Goal: Transaction & Acquisition: Purchase product/service

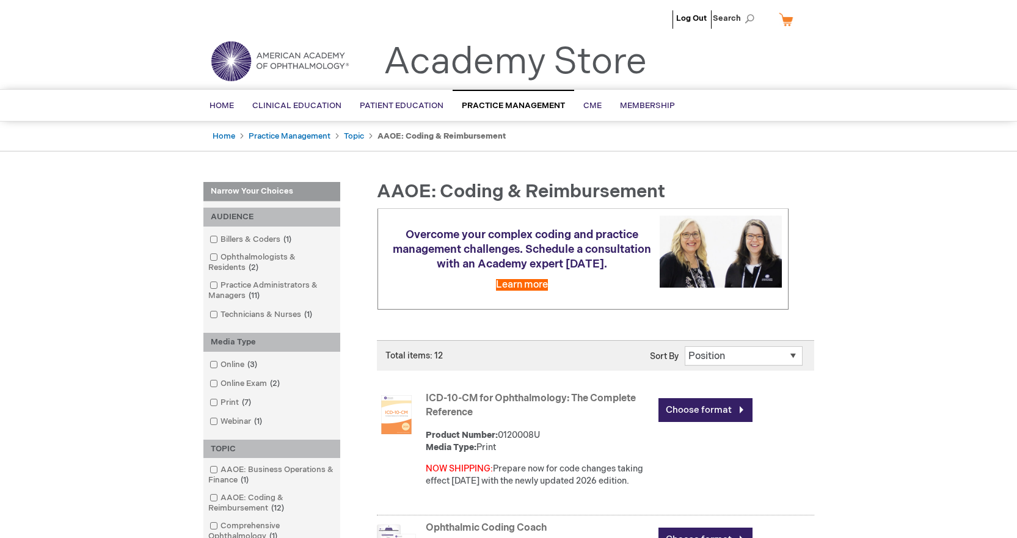
click at [457, 122] on div "Menu Search Search × Advanced Search Search Home Clinical Education Product Lin…" at bounding box center [508, 105] width 1017 height 32
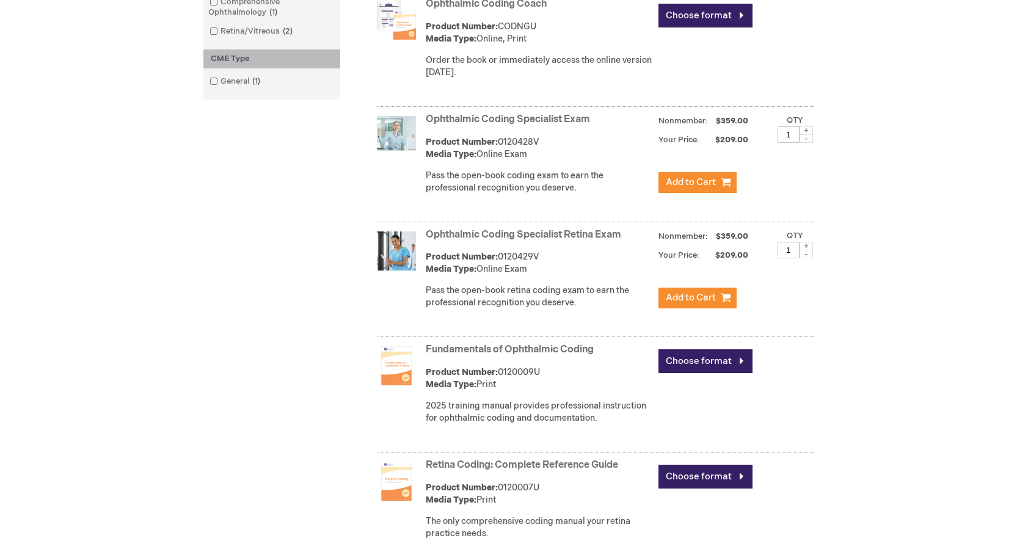
scroll to position [529, 0]
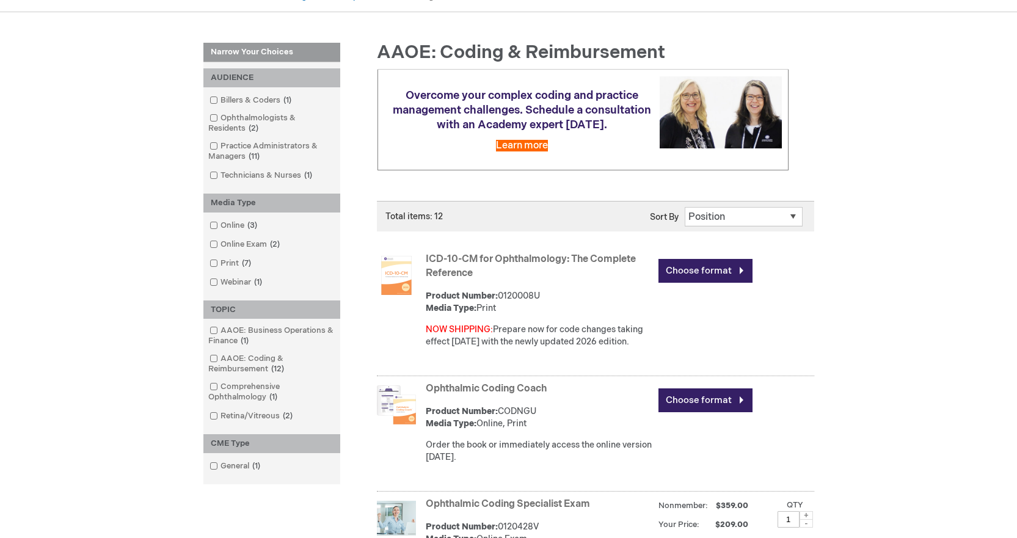
scroll to position [122, 0]
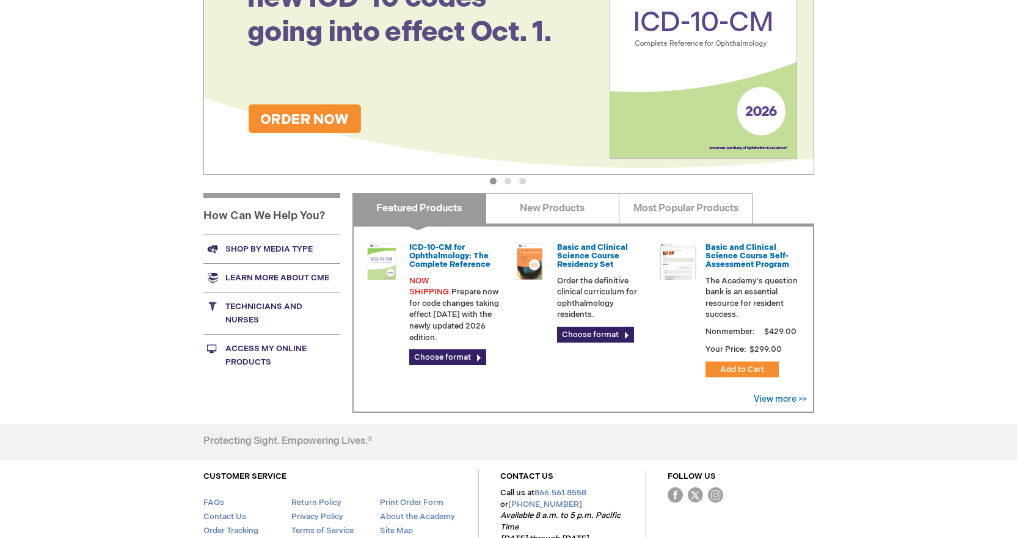
scroll to position [244, 0]
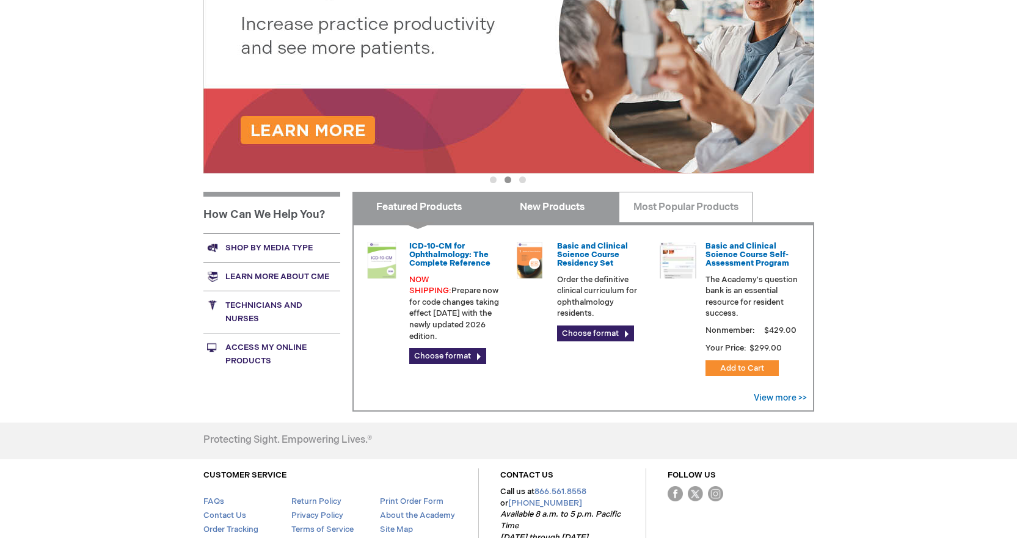
click at [572, 209] on link "New Products" at bounding box center [552, 207] width 134 height 31
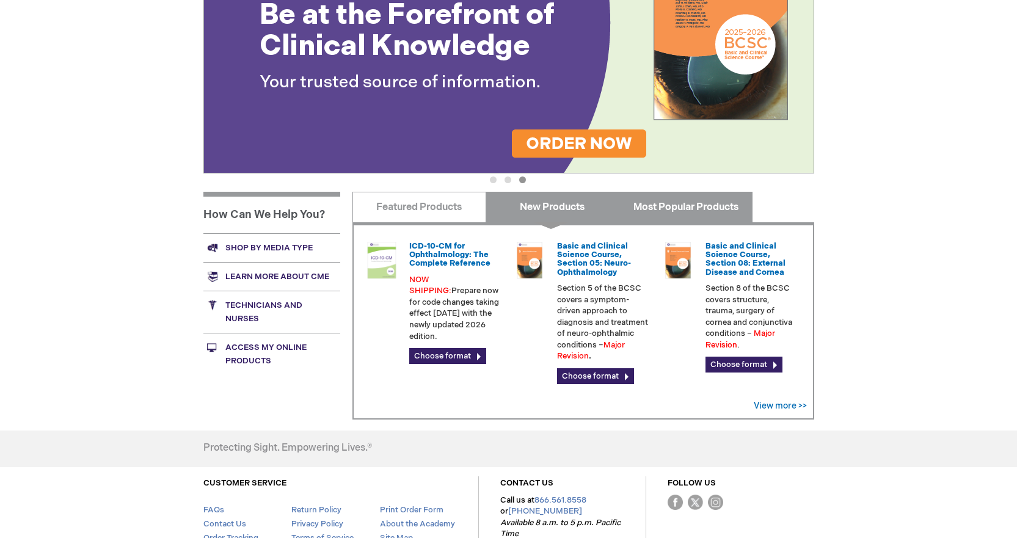
click at [681, 214] on link "Most Popular Products" at bounding box center [685, 207] width 134 height 31
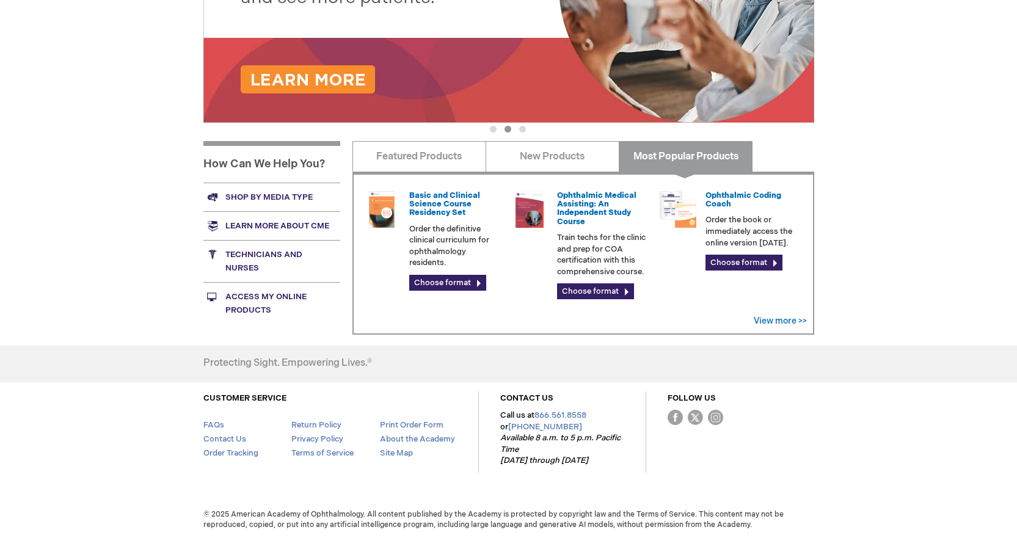
scroll to position [296, 0]
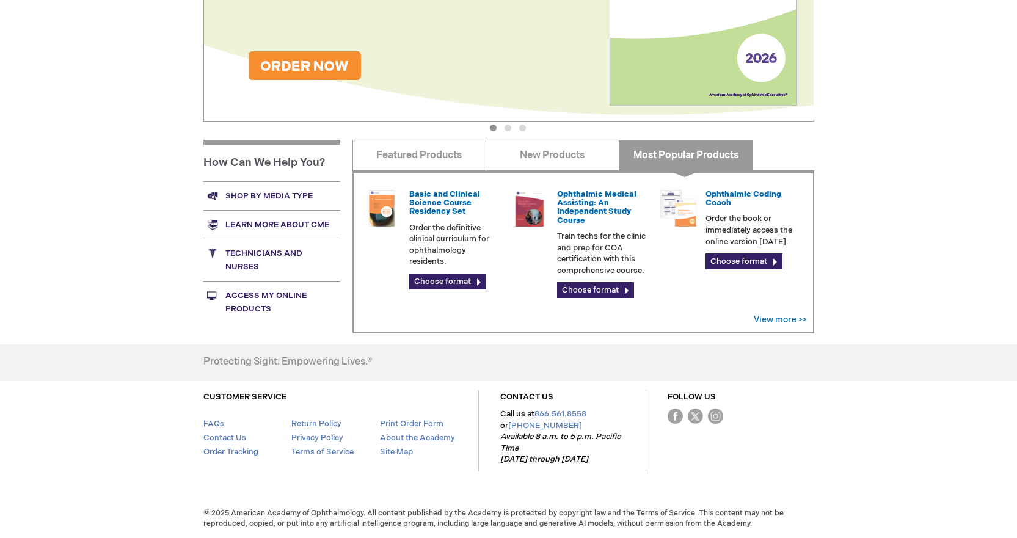
click at [278, 197] on link "Shop by media type" at bounding box center [271, 195] width 137 height 29
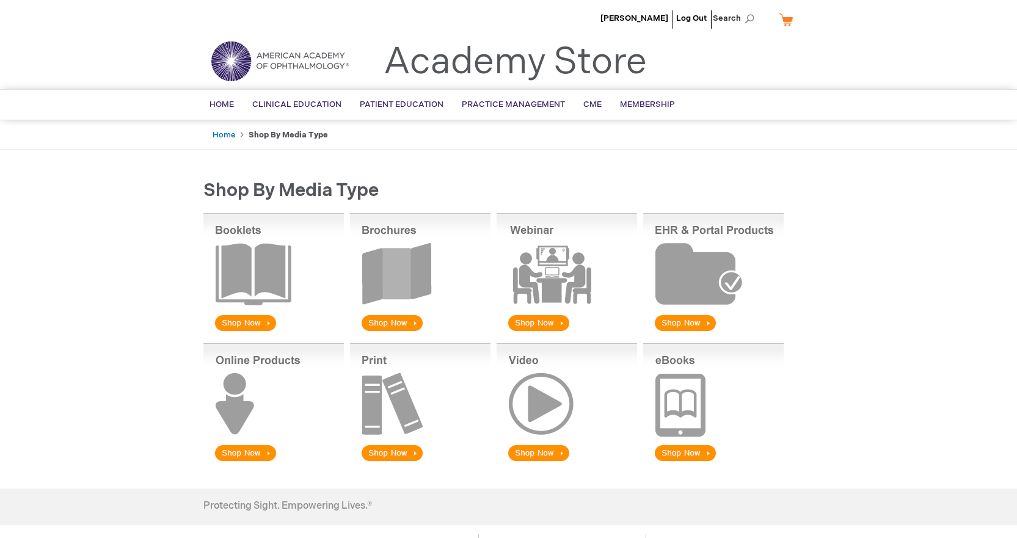
click at [249, 286] on img at bounding box center [273, 273] width 140 height 120
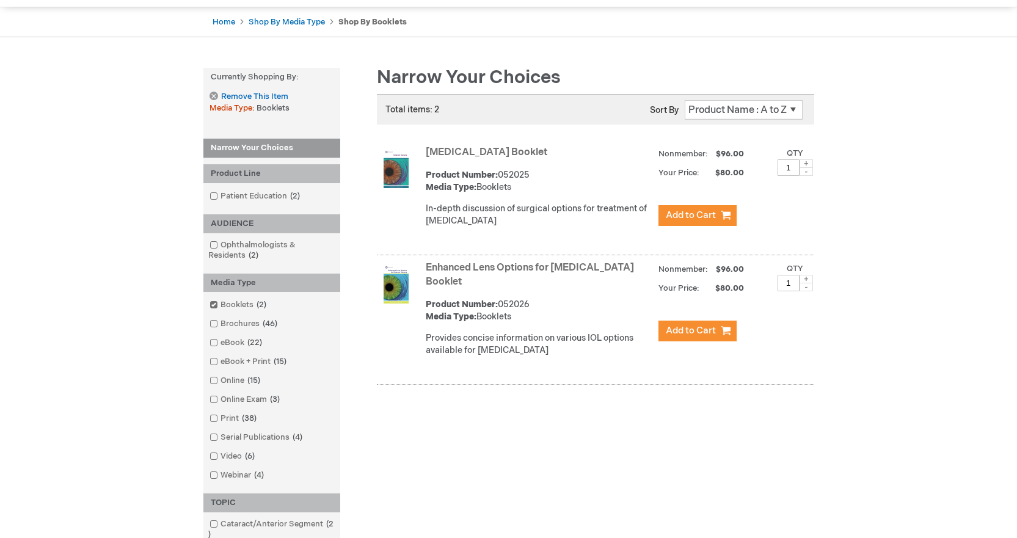
scroll to position [122, 0]
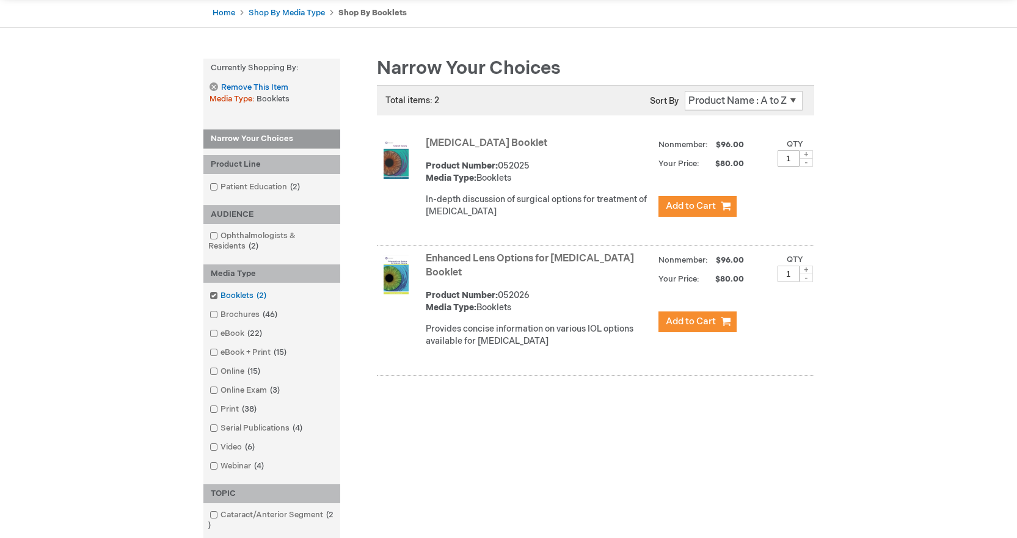
click at [220, 297] on span at bounding box center [220, 296] width 0 height 10
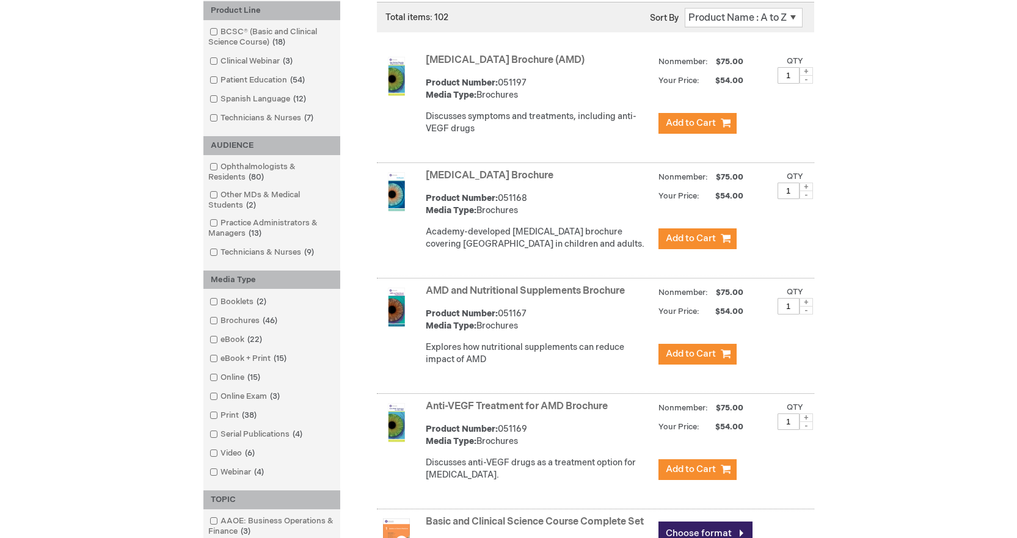
scroll to position [244, 0]
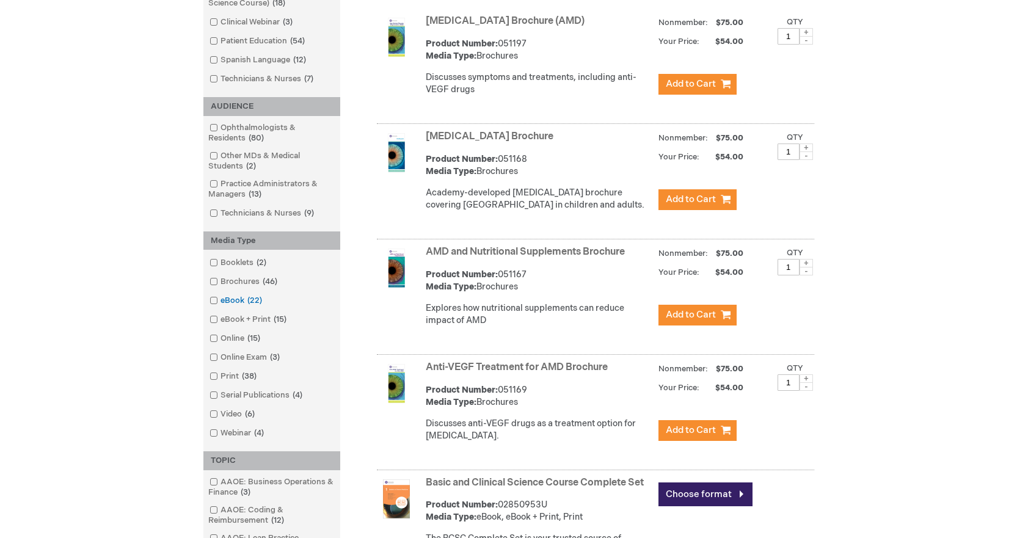
click at [220, 304] on span at bounding box center [220, 301] width 0 height 10
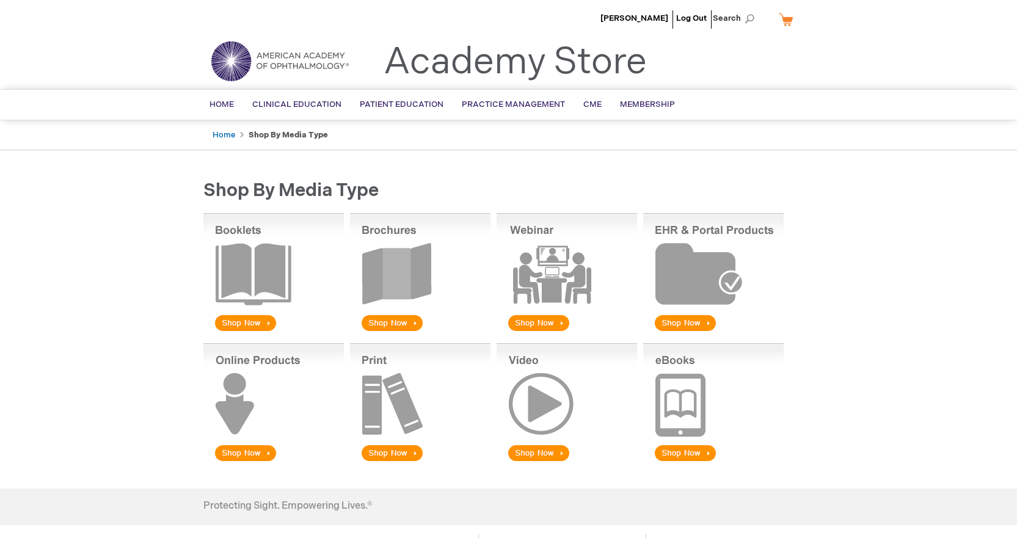
click at [242, 451] on img at bounding box center [273, 403] width 140 height 120
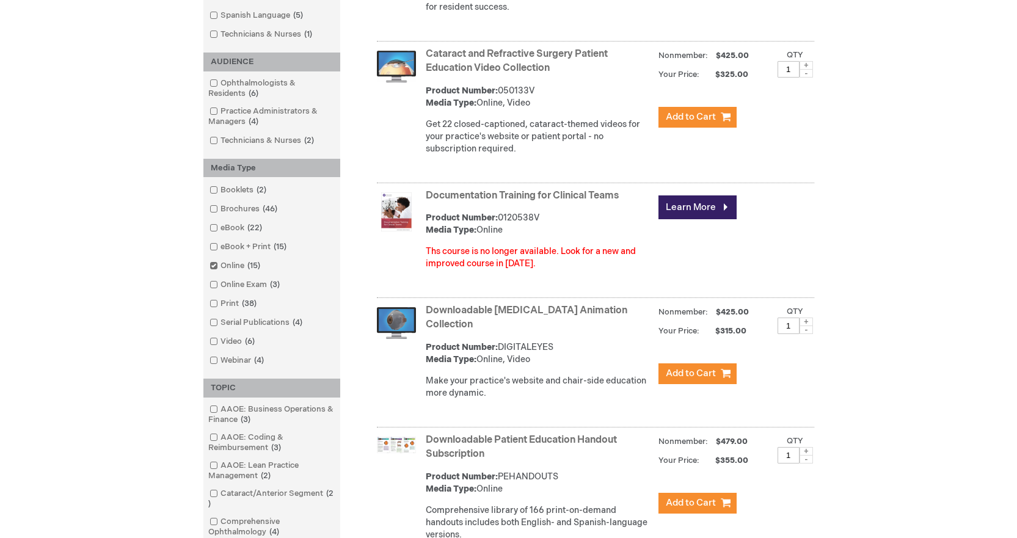
scroll to position [325, 0]
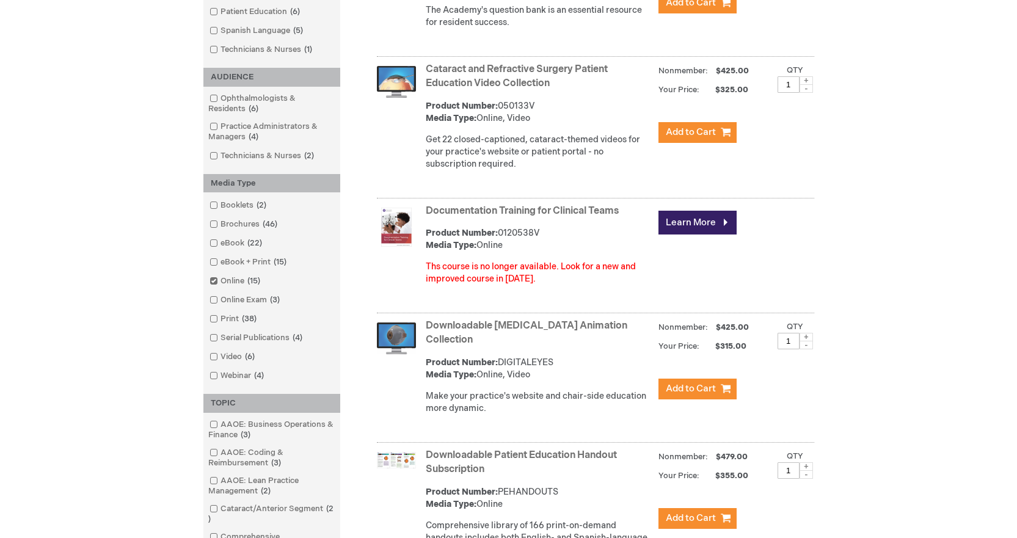
drag, startPoint x: 626, startPoint y: 211, endPoint x: 418, endPoint y: 210, distance: 208.8
click at [418, 210] on div "Documentation Training for Clinical Teams Product Number: 0120538V Media Type: …" at bounding box center [595, 257] width 437 height 112
copy div "Documentation Training for Clinical Teams"
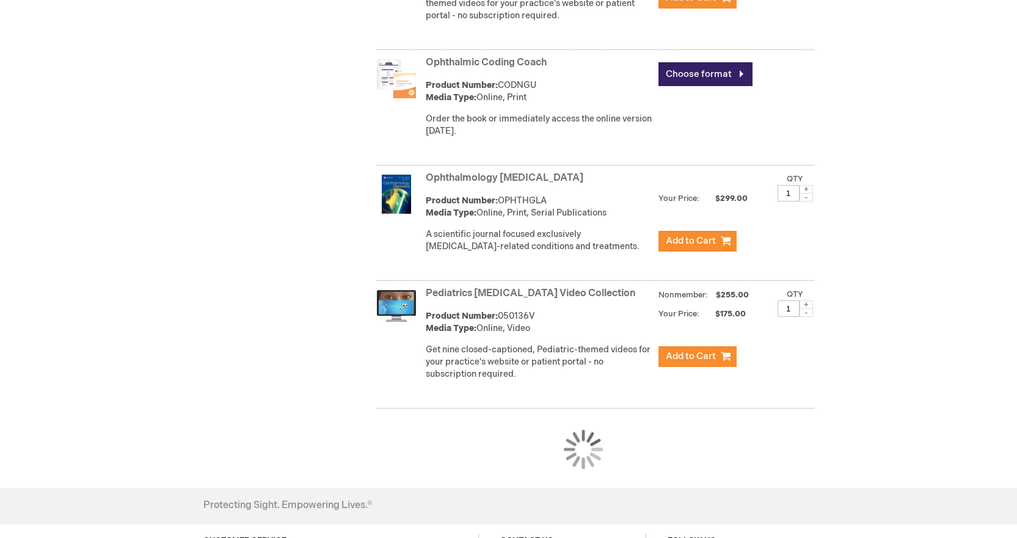
scroll to position [1140, 0]
